Goal: Submit feedback/report problem

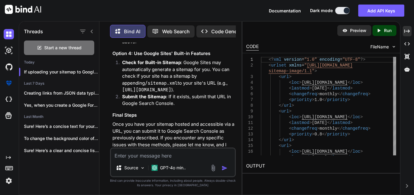
scroll to position [4530, 0]
click at [378, 31] on icon at bounding box center [379, 30] width 3 height 3
type textarea "x"
click at [380, 49] on span "FileName" at bounding box center [379, 47] width 18 height 6
click at [390, 45] on div "FileName" at bounding box center [383, 47] width 26 height 6
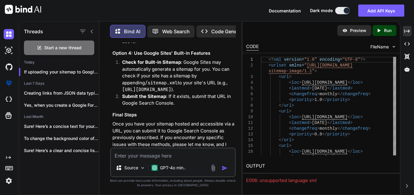
click at [394, 47] on img at bounding box center [393, 46] width 5 height 5
click at [397, 47] on div "CODE FileName" at bounding box center [321, 46] width 158 height 13
click at [395, 46] on img at bounding box center [393, 46] width 5 height 5
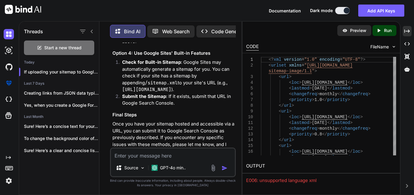
click at [395, 46] on img at bounding box center [393, 46] width 5 height 5
click at [394, 46] on img at bounding box center [393, 46] width 5 height 5
